Goal: Information Seeking & Learning: Check status

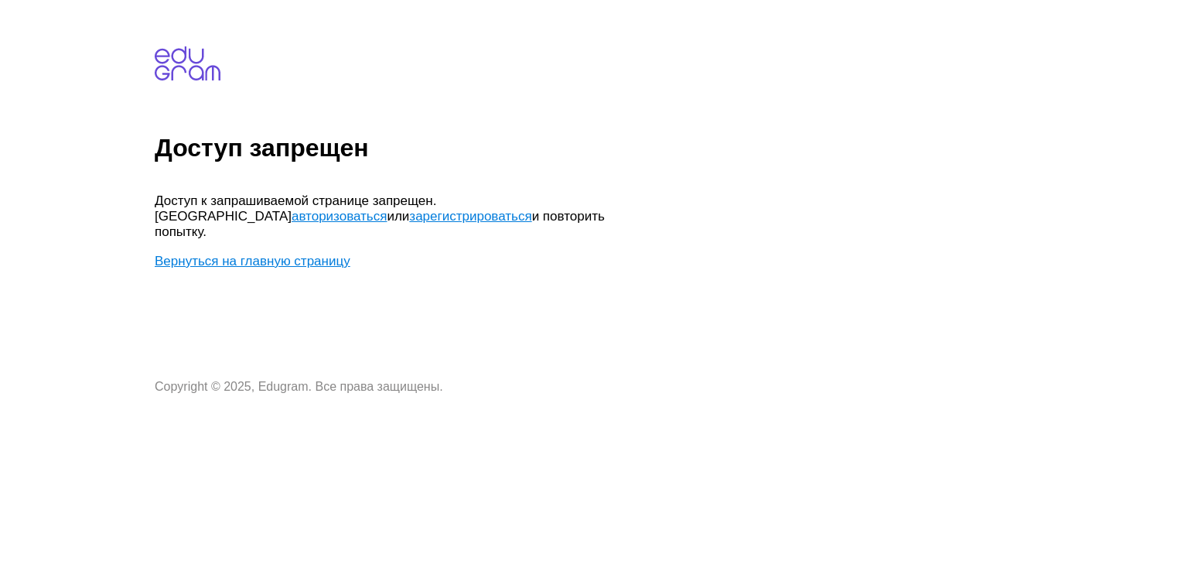
click at [387, 209] on link "авторизоваться" at bounding box center [339, 216] width 95 height 15
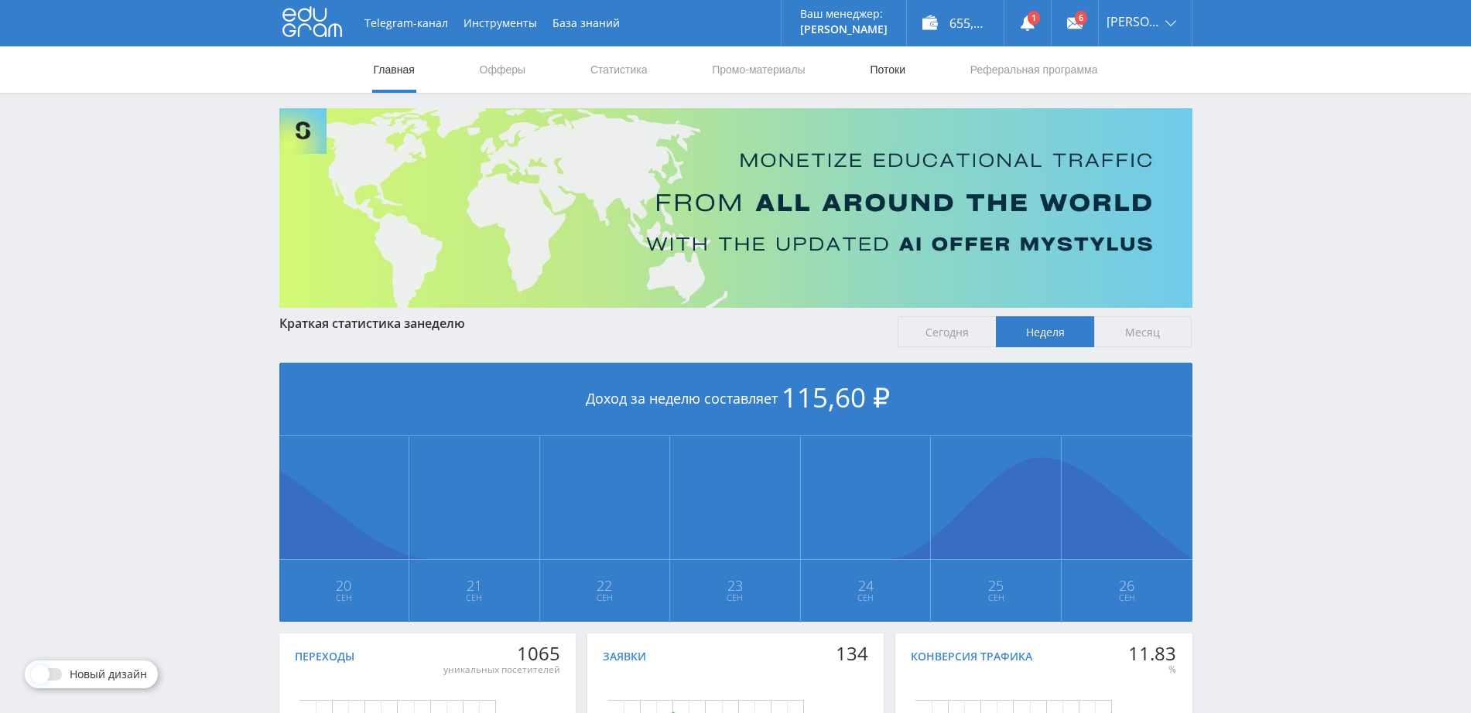
click at [900, 85] on link "Потоки" at bounding box center [887, 69] width 39 height 46
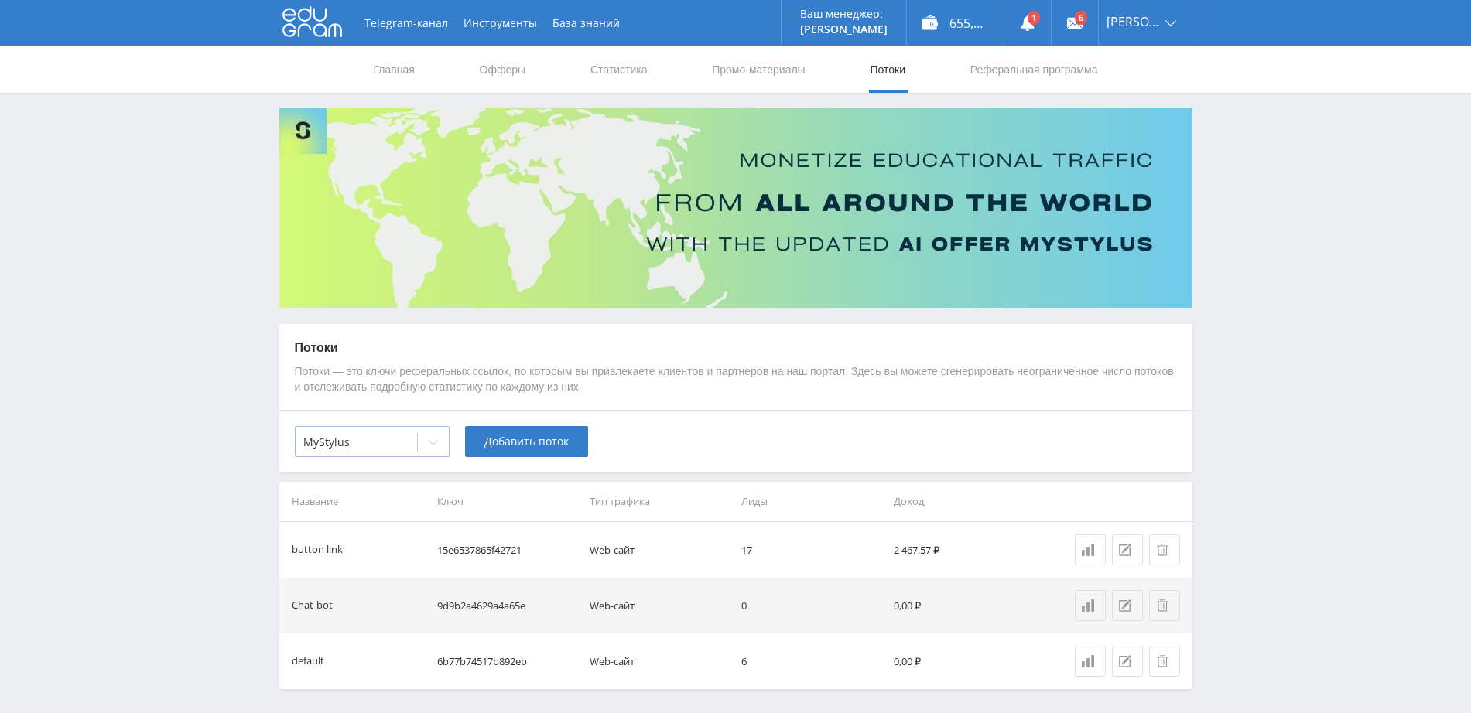
click at [430, 453] on div at bounding box center [433, 442] width 31 height 31
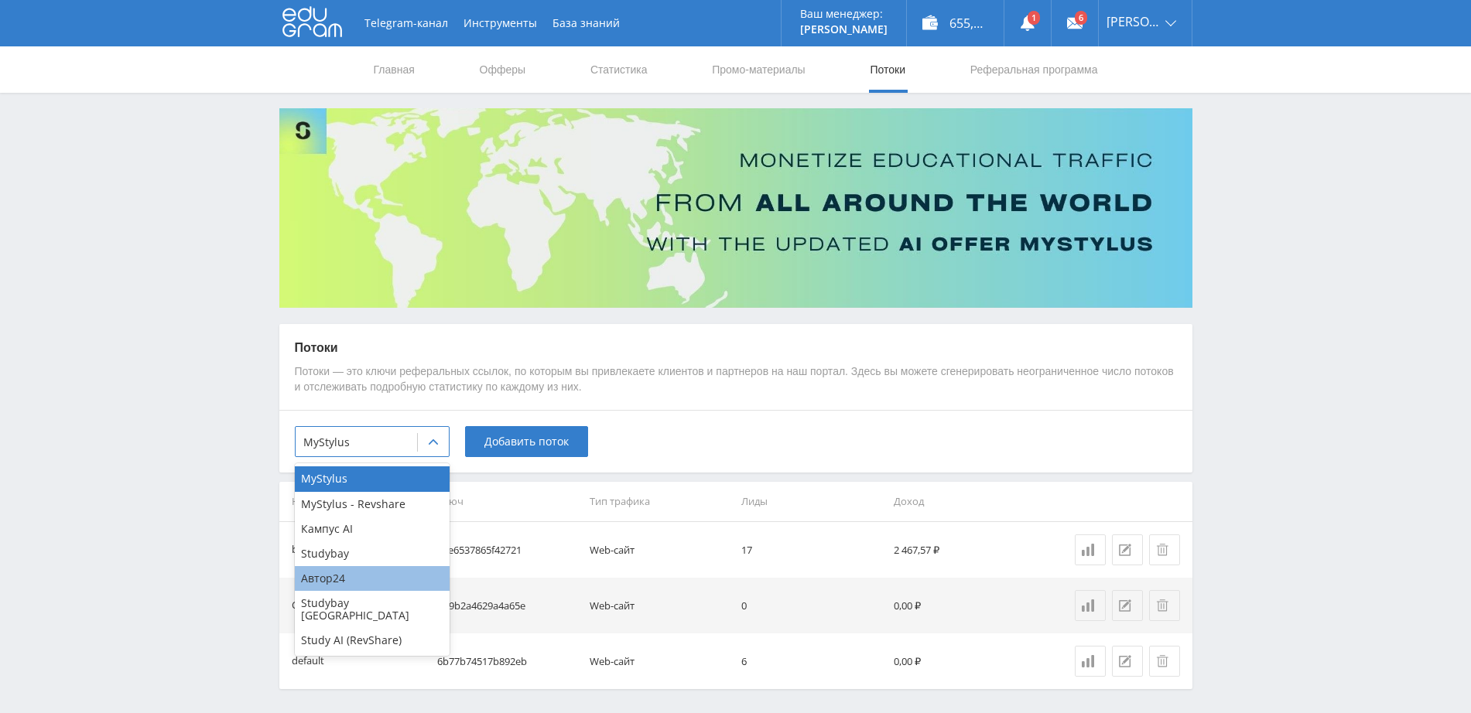
click at [409, 581] on div "Автор24" at bounding box center [372, 578] width 155 height 25
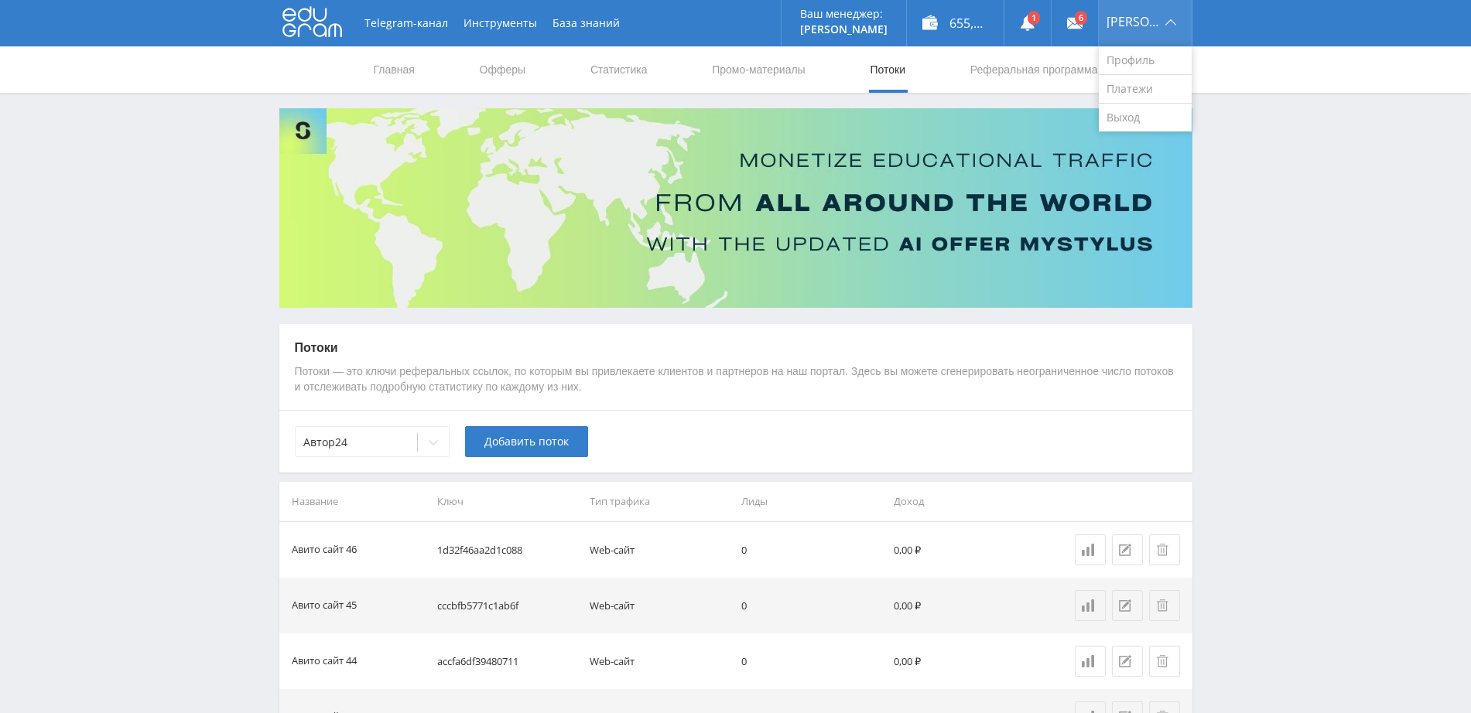
click at [1166, 12] on div "[PERSON_NAME]" at bounding box center [1145, 23] width 93 height 46
click at [1152, 19] on div "[PERSON_NAME]" at bounding box center [1145, 23] width 93 height 46
click at [1155, 112] on link "Выход" at bounding box center [1145, 118] width 93 height 28
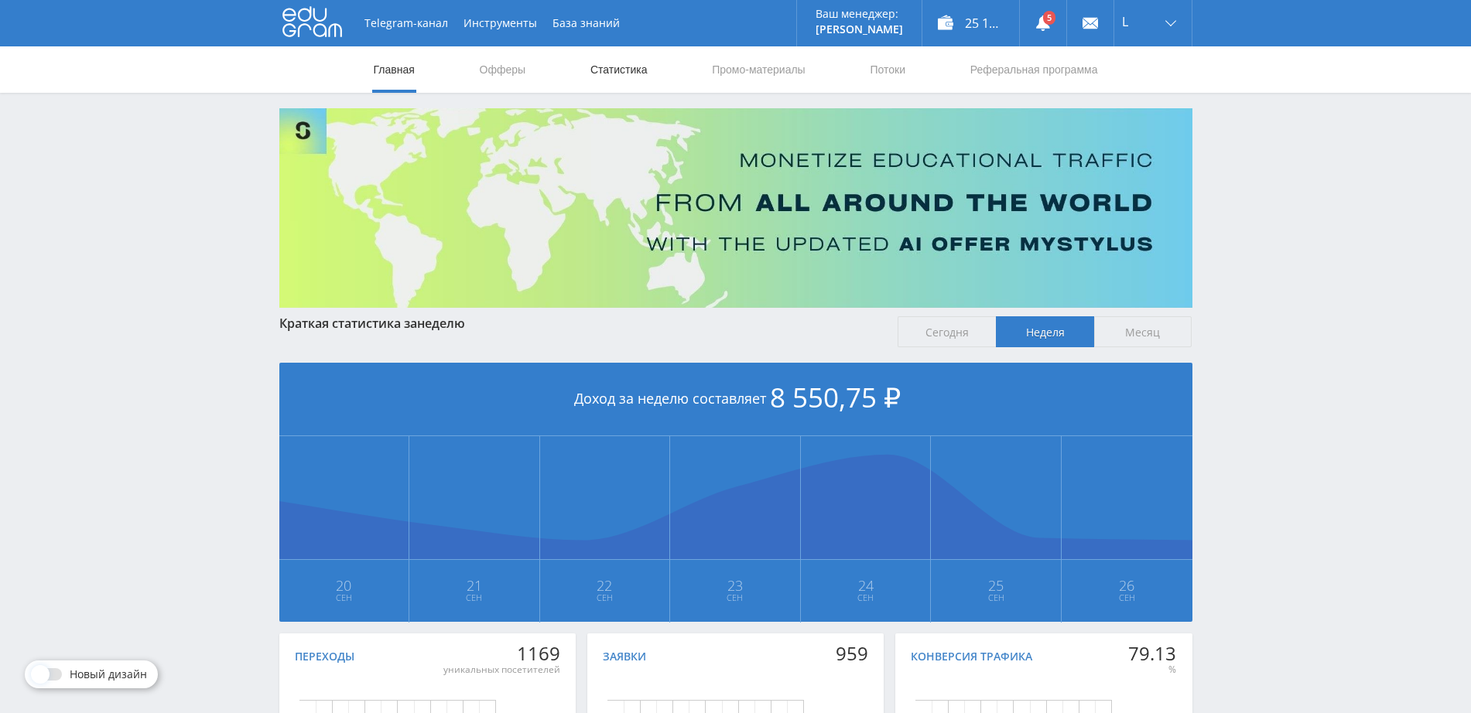
click at [628, 77] on link "Статистика" at bounding box center [619, 69] width 60 height 46
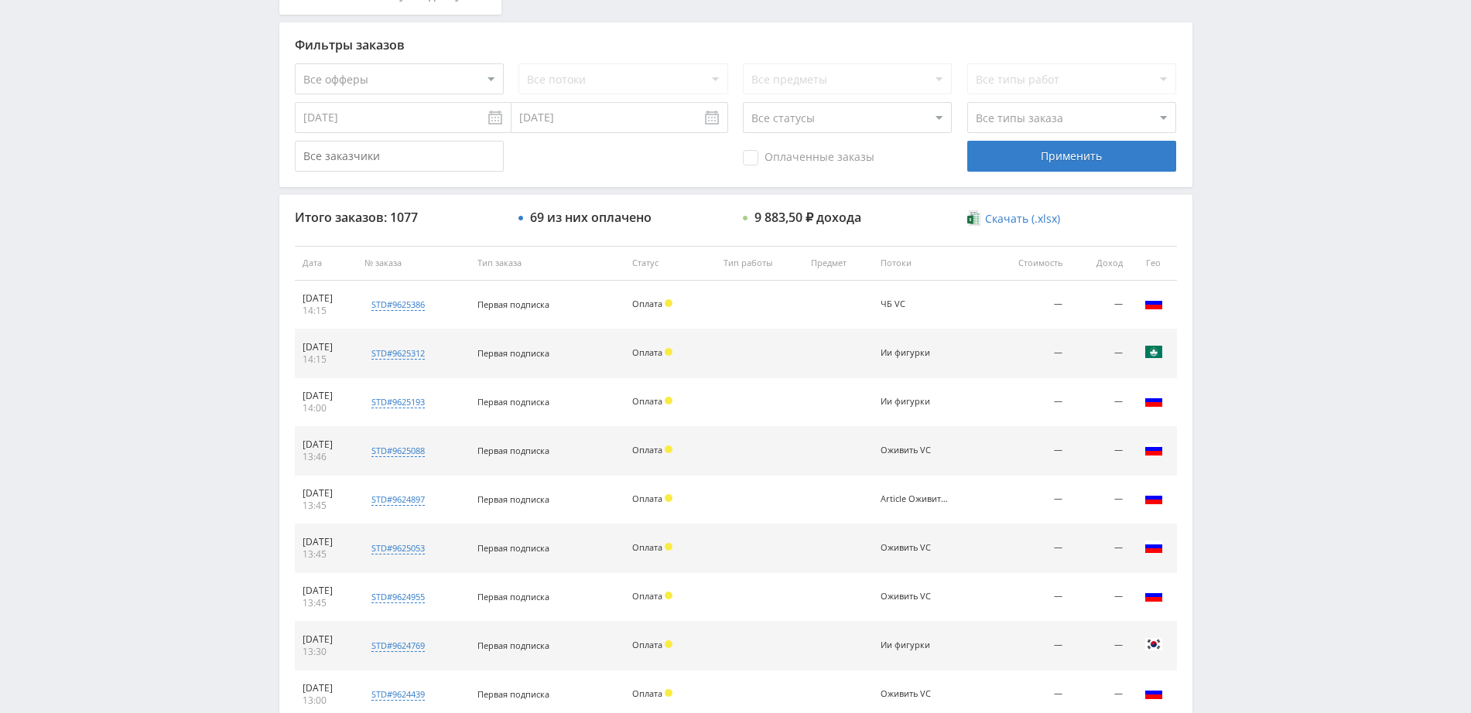
scroll to position [290, 0]
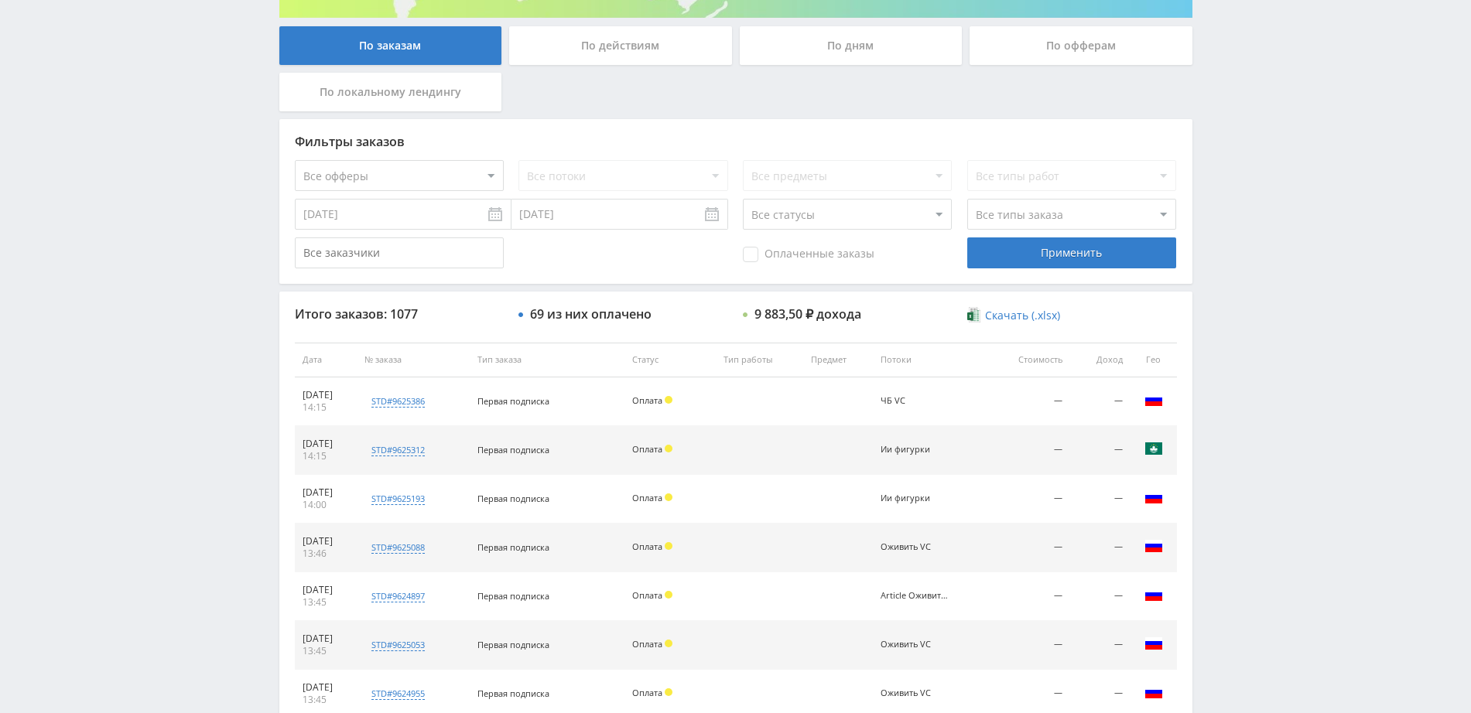
click at [399, 180] on select "Все офферы MyStylus MyStylus - Revshare Кэмп Studybay Автор24 Studybay Brazil S…" at bounding box center [399, 175] width 209 height 31
select select "340"
click at [1000, 250] on div "Применить" at bounding box center [1071, 253] width 209 height 31
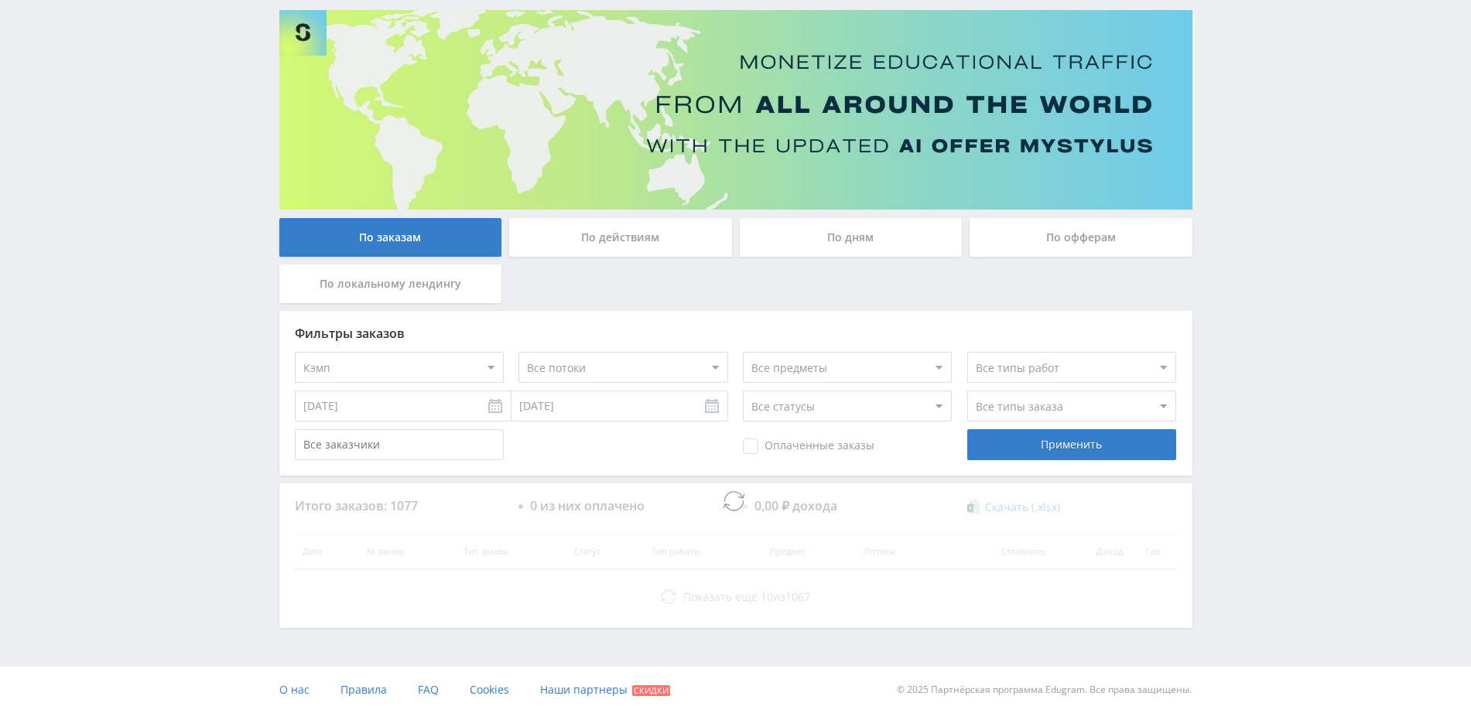
scroll to position [0, 0]
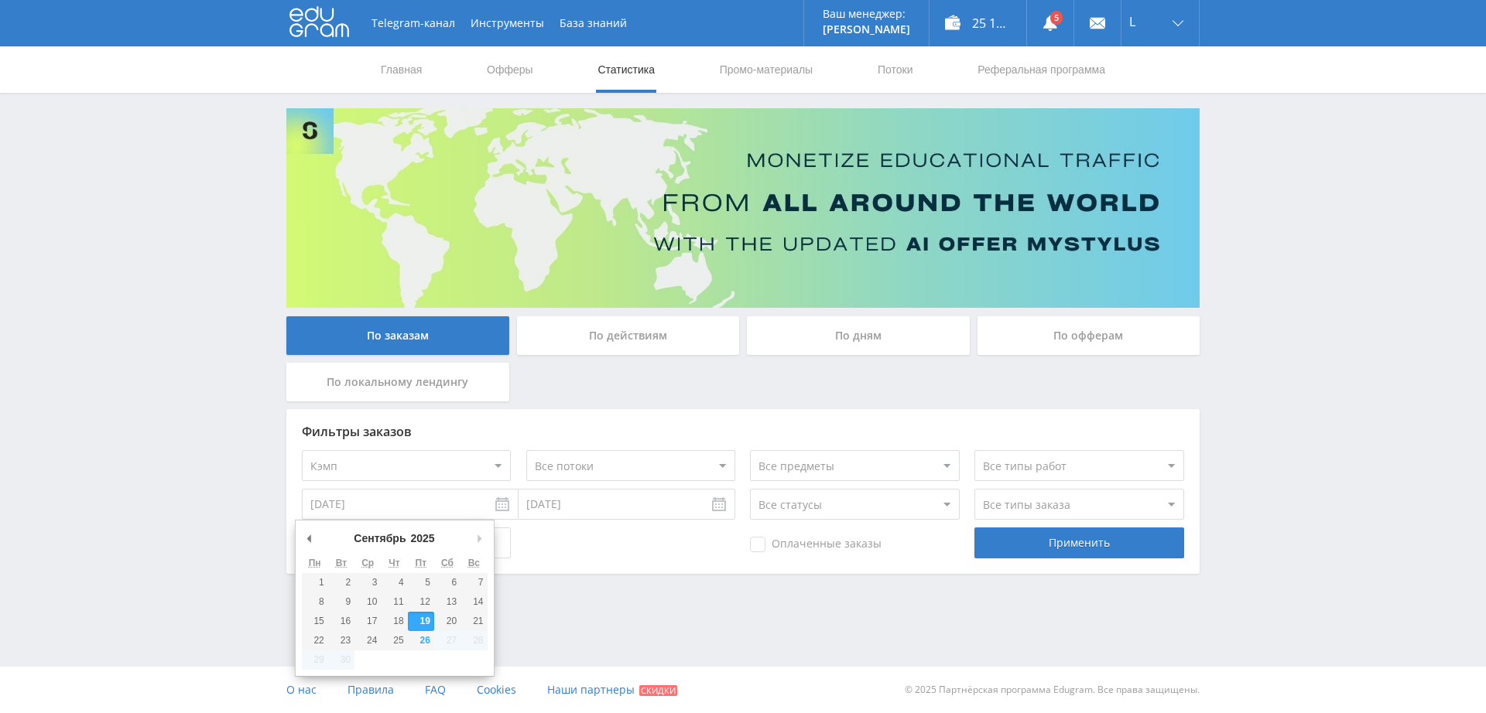
click at [425, 496] on input "19.09.2025" at bounding box center [410, 504] width 217 height 31
type input "01.09.2025"
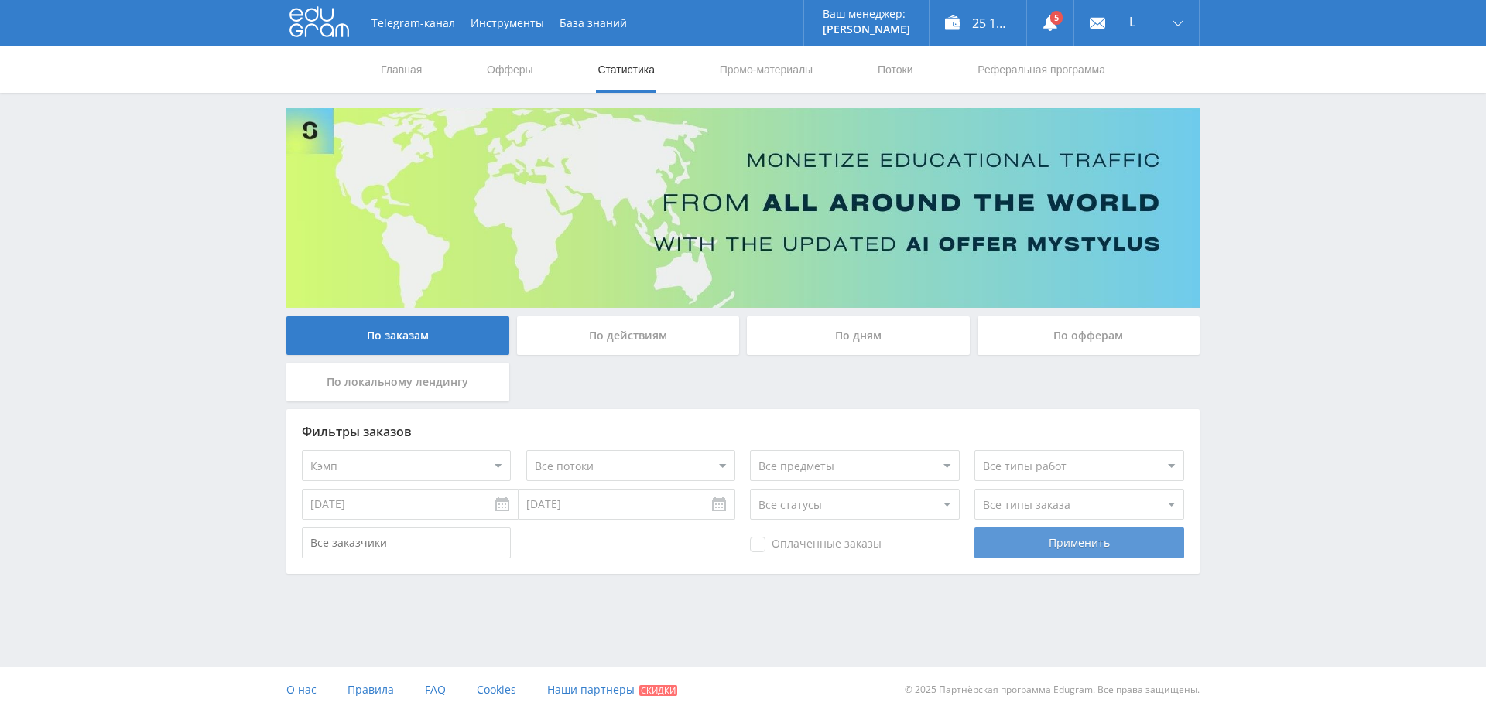
click at [1014, 532] on div "Применить" at bounding box center [1078, 543] width 209 height 31
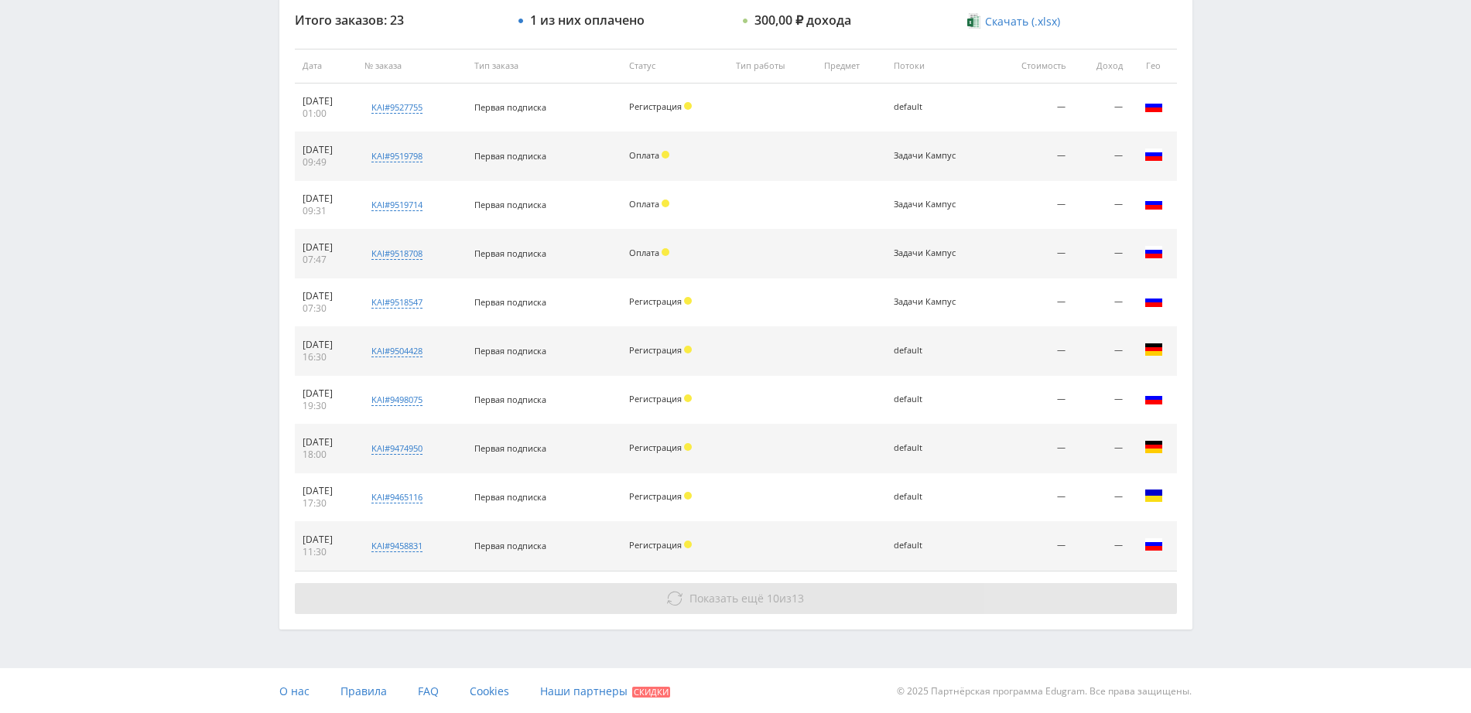
scroll to position [586, 0]
click at [775, 609] on button "Показать ещё 10 из 13" at bounding box center [736, 597] width 882 height 31
click at [756, 602] on span "Показать ещё" at bounding box center [726, 597] width 74 height 15
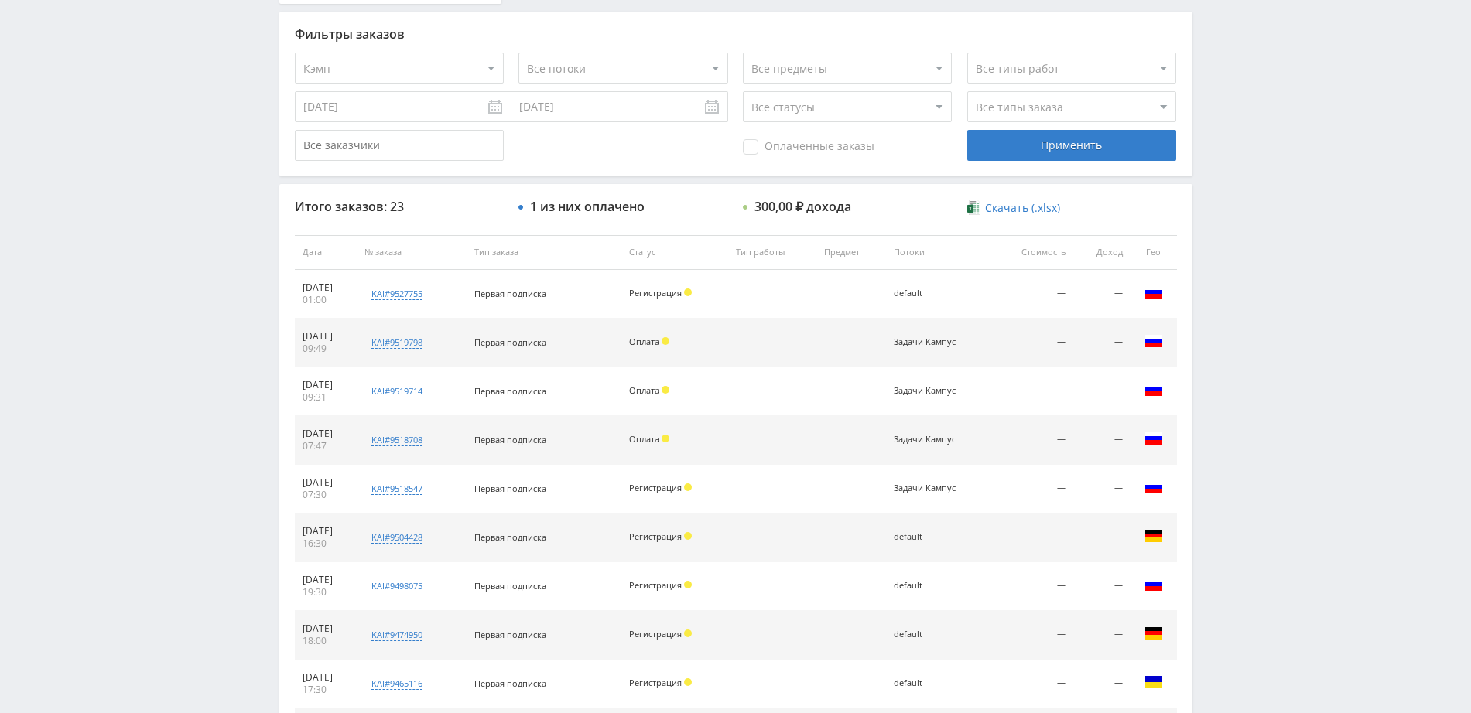
scroll to position [268, 0]
